Goal: Information Seeking & Learning: Learn about a topic

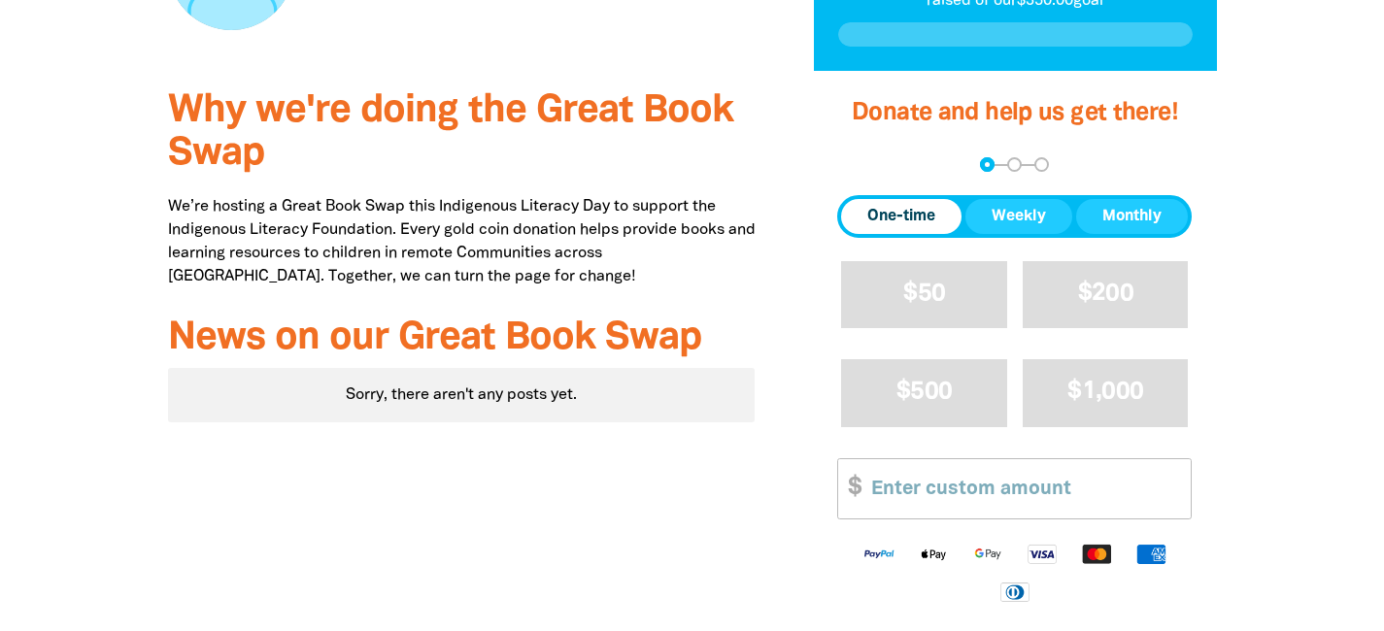
scroll to position [631, 0]
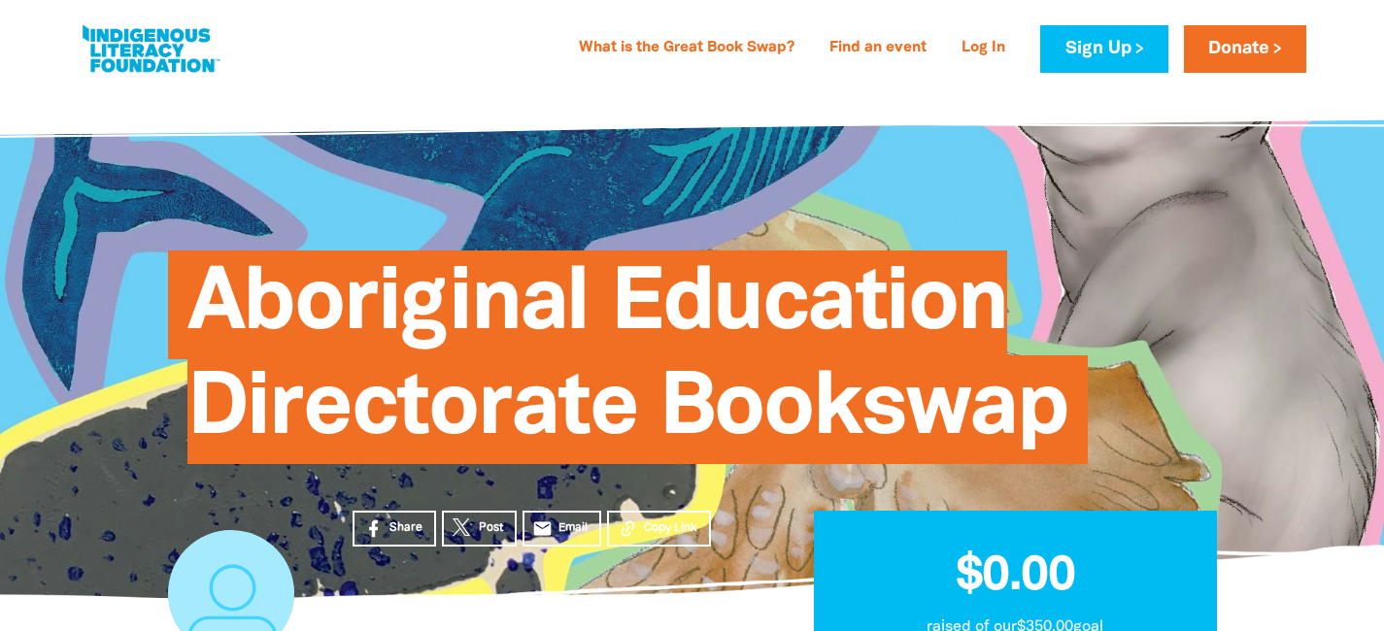
click at [551, 310] on span "Aboriginal Education Directorate Bookswap" at bounding box center [627, 364] width 881 height 199
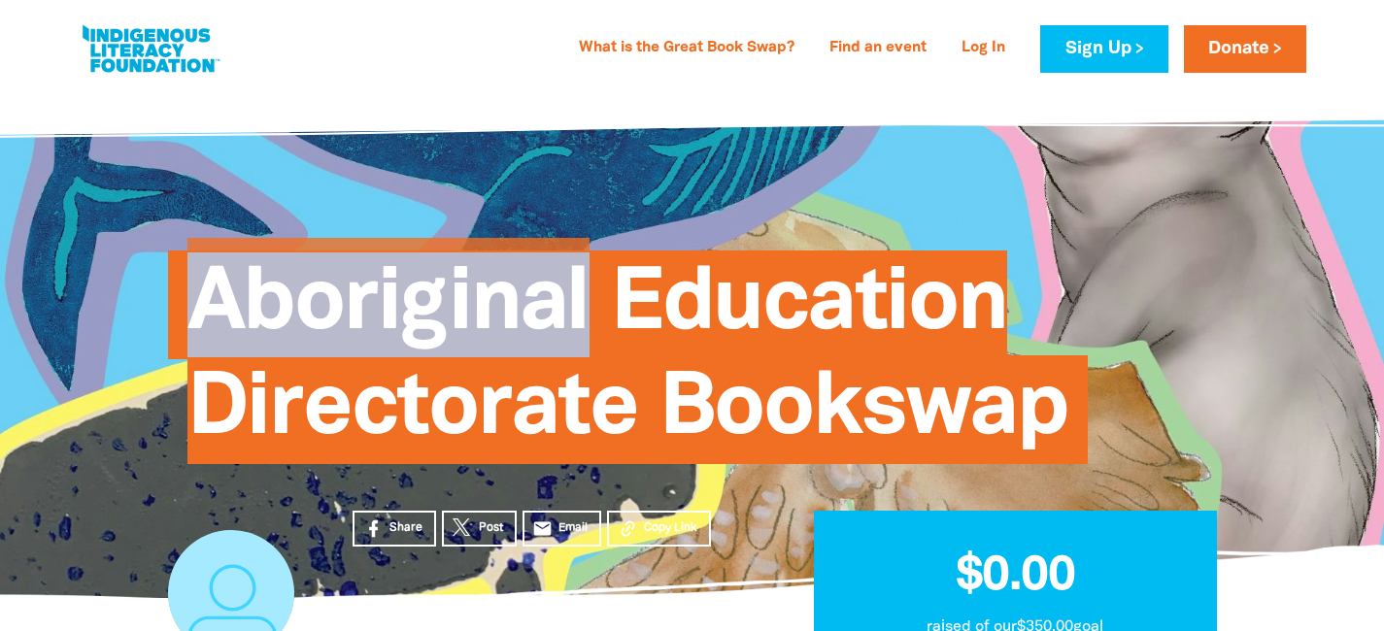
click at [551, 310] on span "Aboriginal Education Directorate Bookswap" at bounding box center [627, 364] width 881 height 199
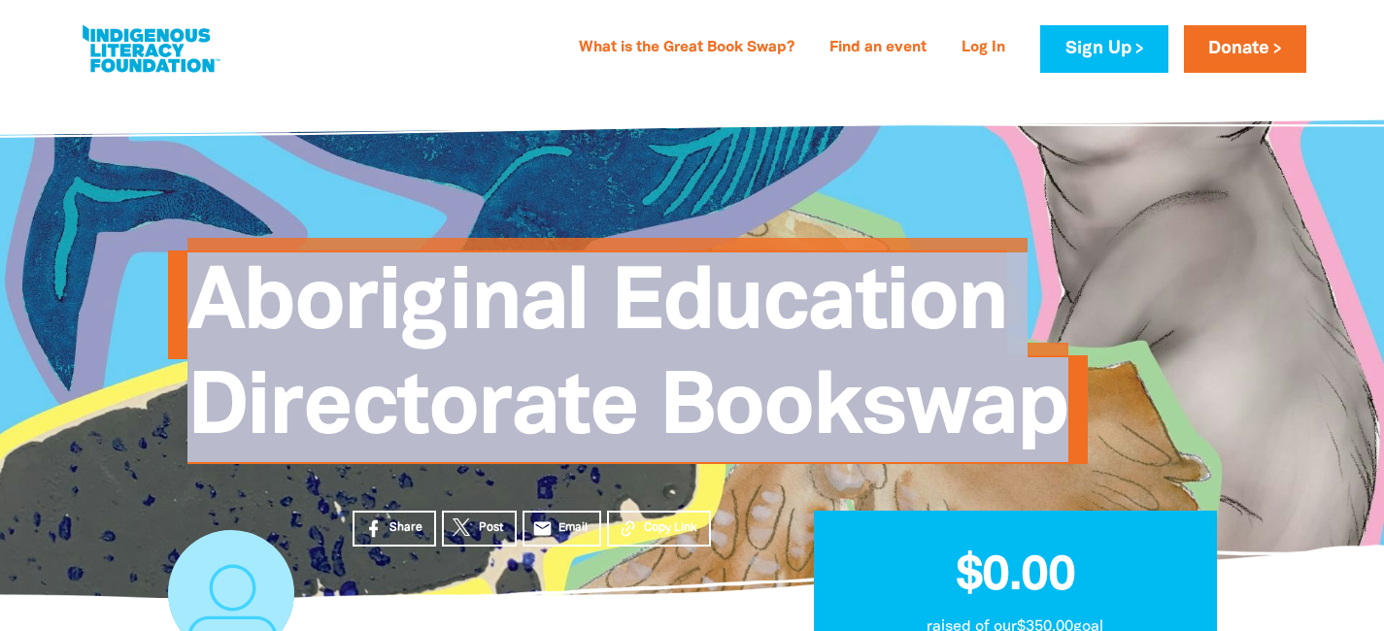
click at [551, 310] on span "Aboriginal Education Directorate Bookswap" at bounding box center [627, 364] width 881 height 199
copy div "Aboriginal Education Directorate Bookswap $0 raised $350 goal Be the first to d…"
